Goal: Find specific page/section

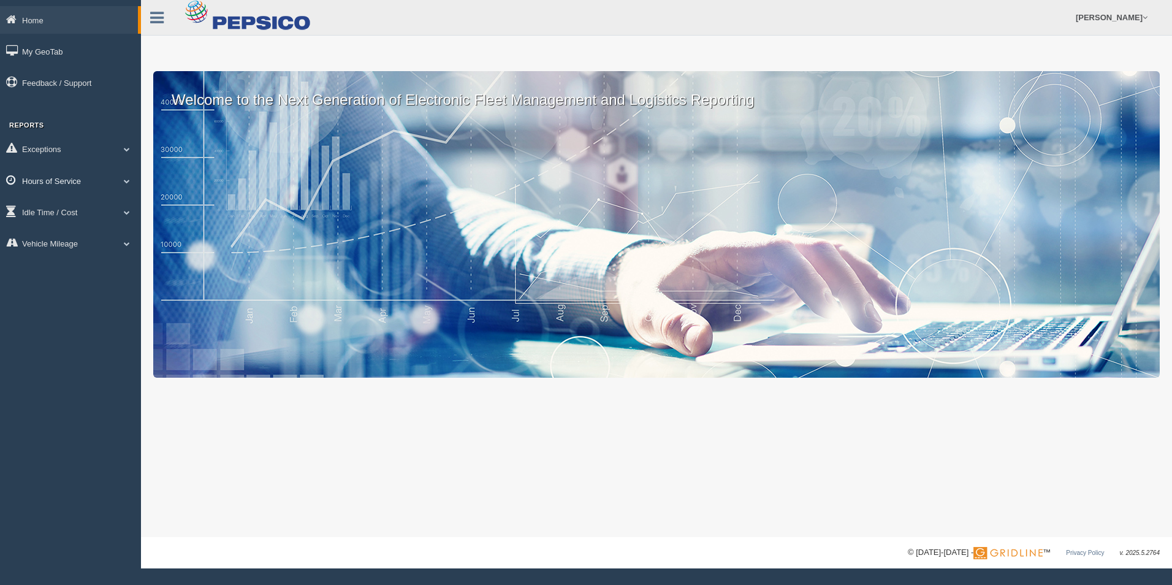
click at [129, 180] on span at bounding box center [127, 181] width 16 height 6
click at [90, 227] on link "HOS Violation Audit Reports" at bounding box center [80, 230] width 116 height 22
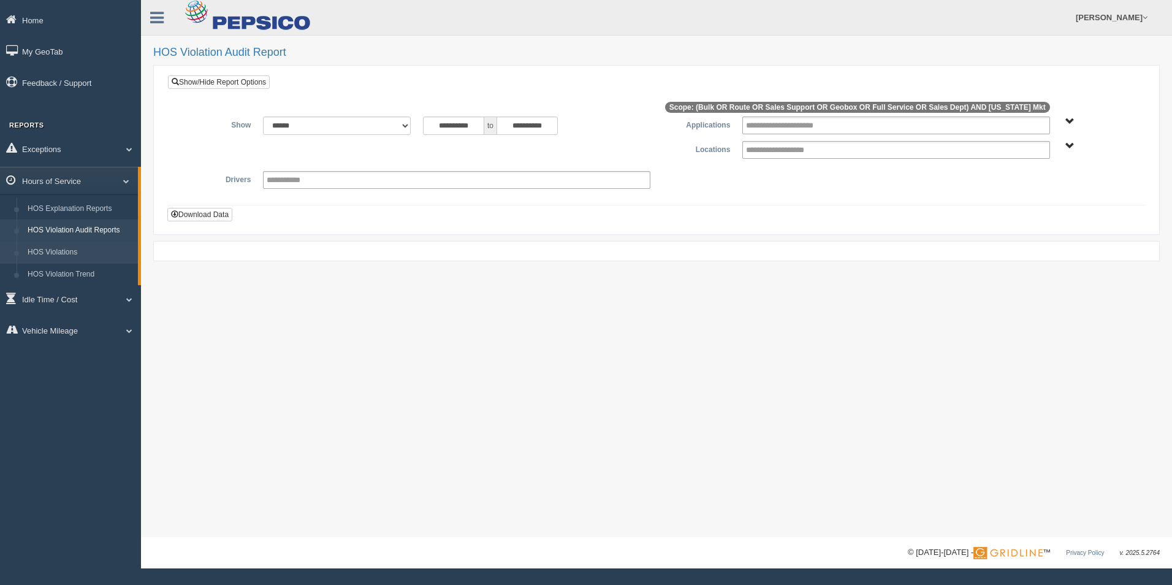
click at [72, 248] on link "HOS Violations" at bounding box center [80, 252] width 116 height 22
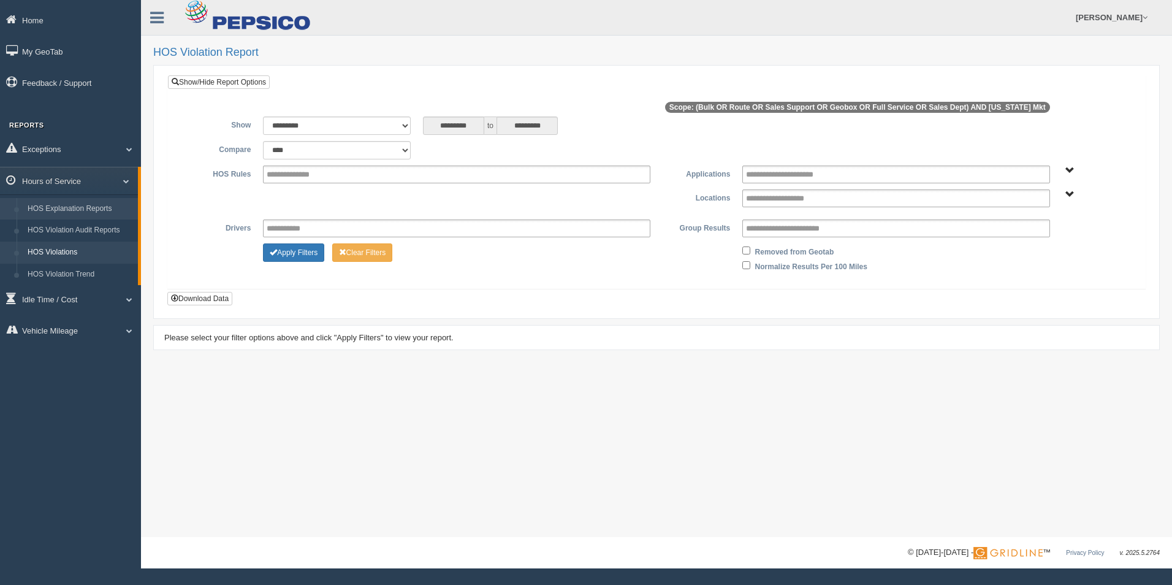
click at [88, 210] on link "HOS Explanation Reports" at bounding box center [80, 209] width 116 height 22
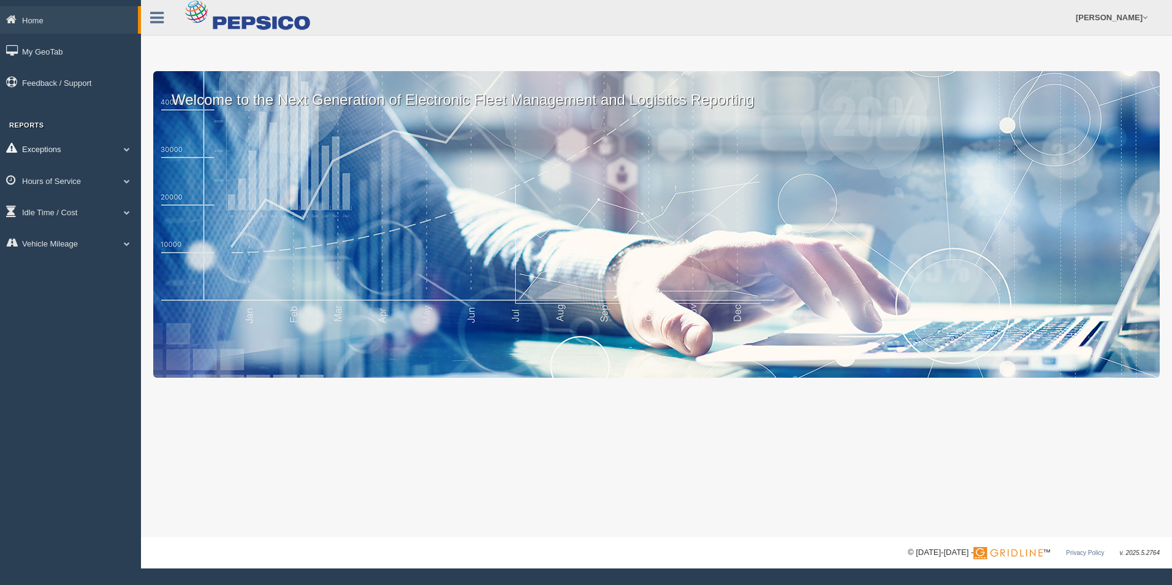
click at [130, 148] on span at bounding box center [127, 149] width 16 height 6
click at [127, 268] on span at bounding box center [127, 268] width 16 height 6
click at [85, 210] on link "HOS Explanation Reports" at bounding box center [80, 209] width 116 height 22
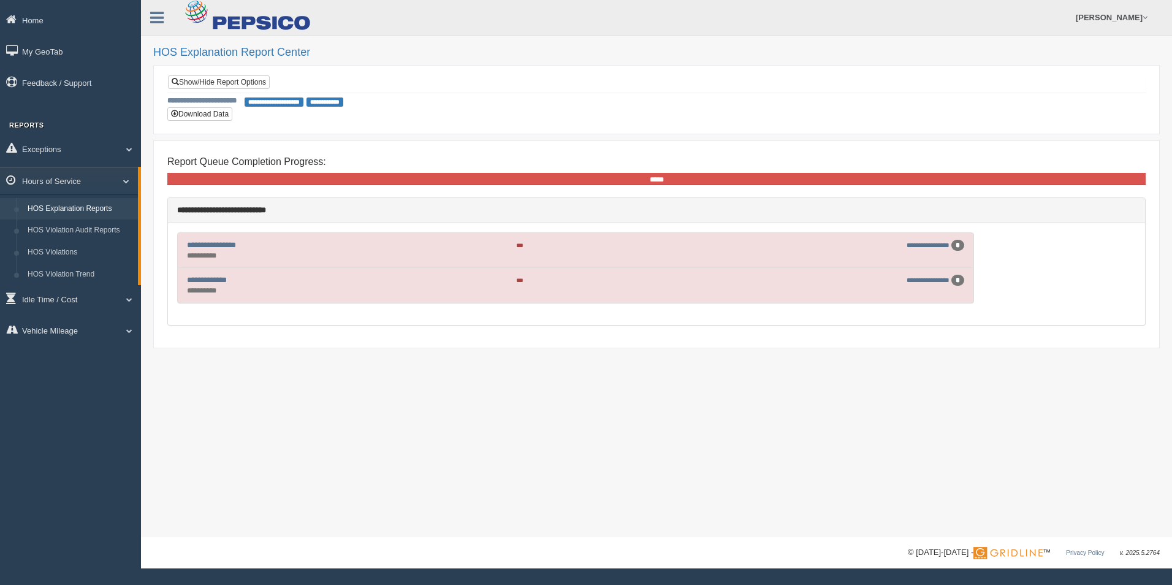
click at [956, 279] on div "*" at bounding box center [957, 280] width 13 height 11
click at [205, 281] on link "**********" at bounding box center [207, 280] width 40 height 8
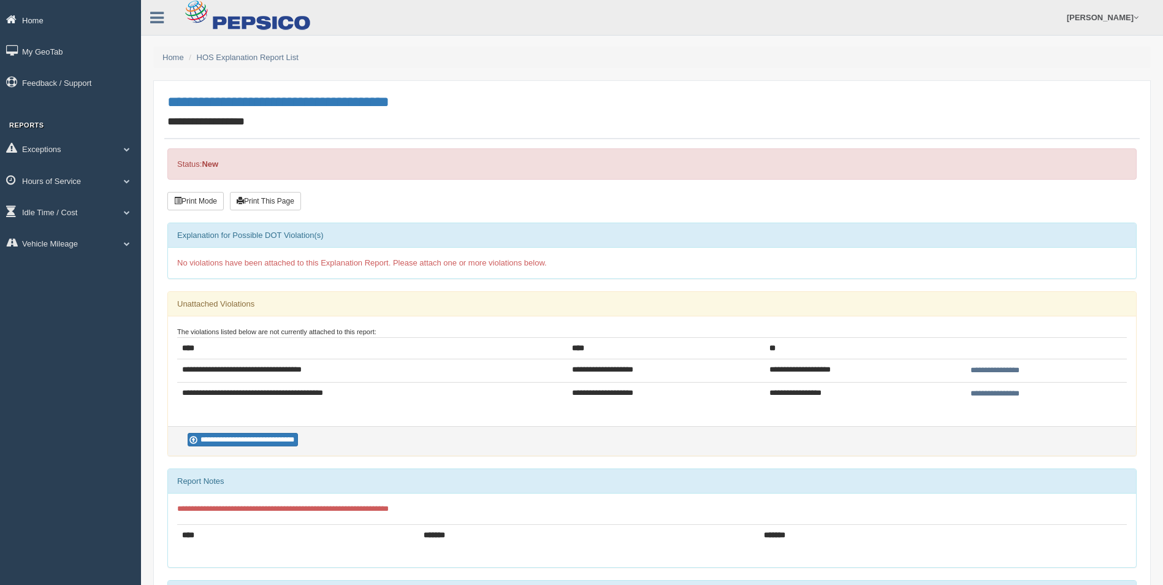
click at [39, 21] on link "Home" at bounding box center [70, 20] width 141 height 28
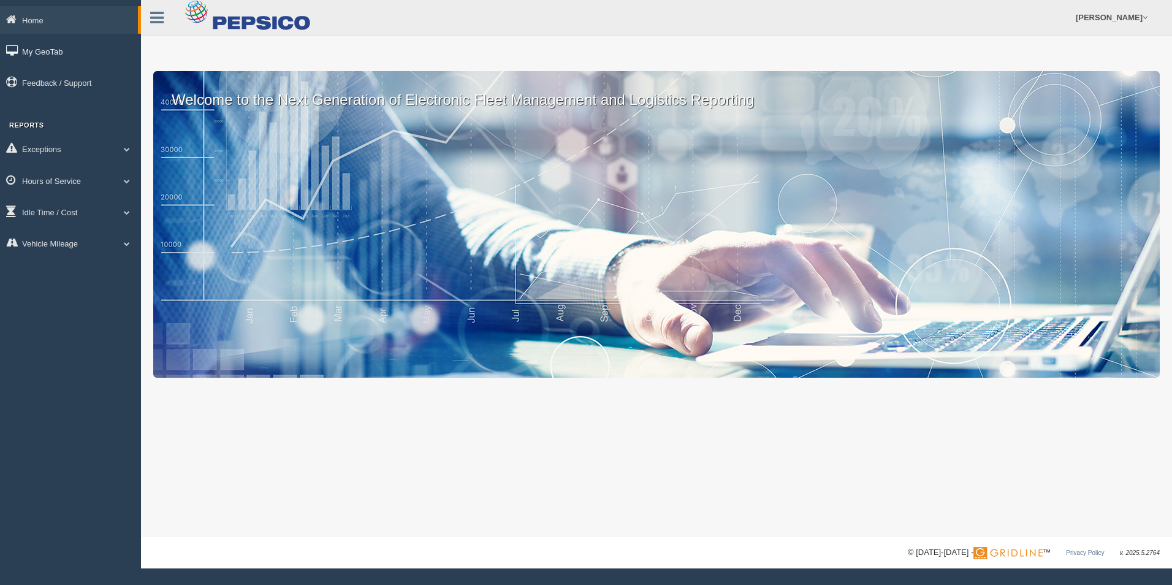
click at [57, 51] on link "My GeoTab" at bounding box center [70, 51] width 141 height 28
